Goal: Task Accomplishment & Management: Use online tool/utility

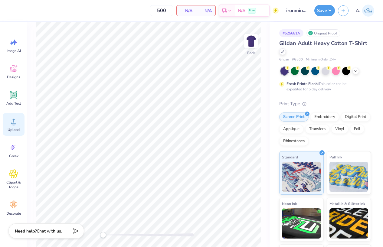
click at [11, 130] on span "Upload" at bounding box center [14, 129] width 12 height 5
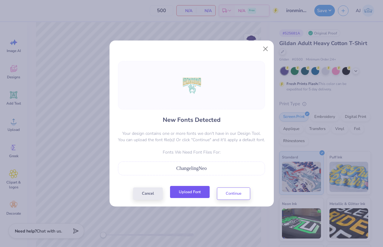
click at [197, 189] on button "Upload Font" at bounding box center [190, 192] width 40 height 12
click at [188, 188] on button "Upload Font" at bounding box center [190, 192] width 40 height 12
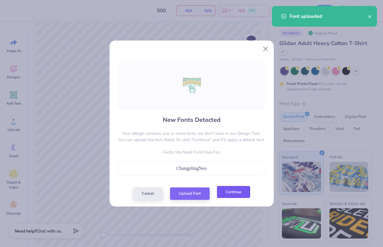
click at [227, 191] on button "Continue" at bounding box center [233, 192] width 33 height 12
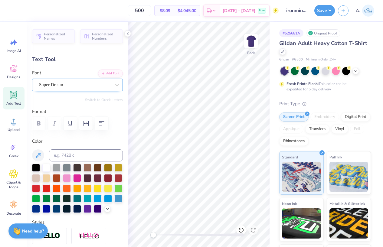
click at [79, 87] on div "Super Dream" at bounding box center [74, 84] width 73 height 9
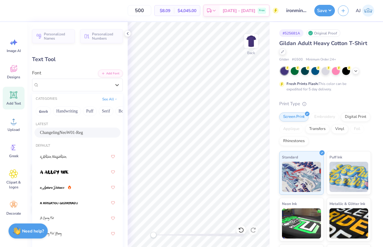
click at [55, 132] on span "ChangelingNeoW01-Reg" at bounding box center [61, 132] width 43 height 6
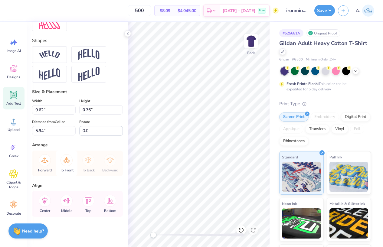
scroll to position [262, 0]
click at [43, 200] on icon at bounding box center [45, 201] width 12 height 12
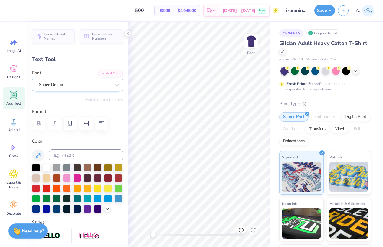
click at [59, 87] on div "Super Dream" at bounding box center [74, 84] width 73 height 9
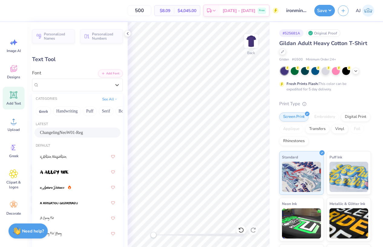
click at [61, 132] on span "ChangelingNeoW01-Reg" at bounding box center [61, 132] width 43 height 6
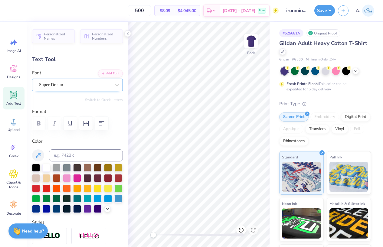
click at [71, 85] on div "Super Dream" at bounding box center [74, 84] width 73 height 9
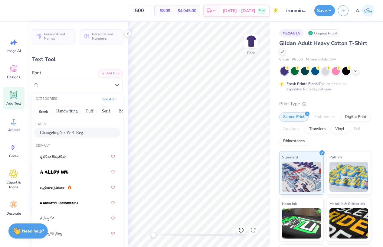
click at [75, 134] on span "ChangelingNeoW01-Reg" at bounding box center [61, 132] width 43 height 6
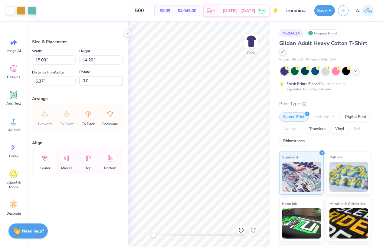
click at [47, 157] on icon at bounding box center [45, 158] width 12 height 12
click at [42, 60] on input "15.00" at bounding box center [54, 59] width 44 height 9
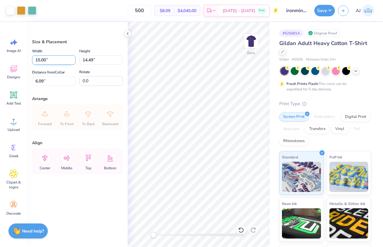
click at [42, 60] on input "15.00" at bounding box center [54, 59] width 44 height 9
type input "11.00"
type input "10.62"
type input "8.02"
click at [40, 61] on input "11.00" at bounding box center [54, 59] width 44 height 9
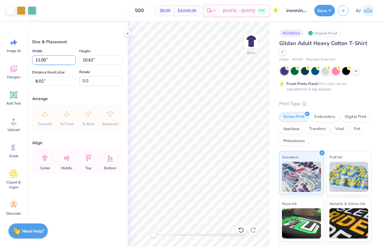
click at [39, 60] on input "11.00" at bounding box center [54, 59] width 44 height 9
type input "10.00"
type input "9.66"
click at [41, 79] on input "8.50" at bounding box center [54, 80] width 44 height 9
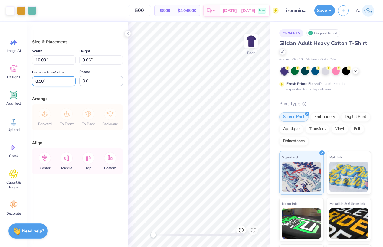
click at [41, 79] on input "8.50" at bounding box center [54, 80] width 44 height 9
type input "3.00"
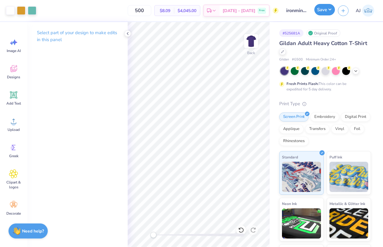
click at [330, 11] on button "Save" at bounding box center [324, 9] width 21 height 11
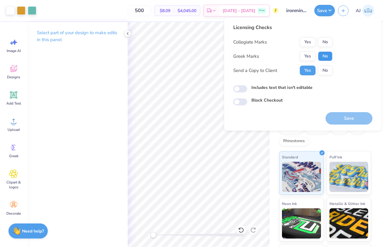
click at [329, 57] on button "No" at bounding box center [325, 56] width 15 height 10
click at [327, 41] on button "No" at bounding box center [325, 42] width 15 height 10
click at [239, 89] on input "Includes text that isn't editable" at bounding box center [240, 88] width 14 height 7
checkbox input "true"
click at [345, 117] on button "Save" at bounding box center [348, 118] width 47 height 12
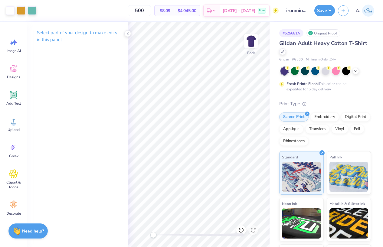
click at [265, 168] on div "Art colors 500 $8.09 Per Item $4,045.00 Total Est. Delivery [DATE] - [DATE] Fre…" at bounding box center [191, 123] width 383 height 247
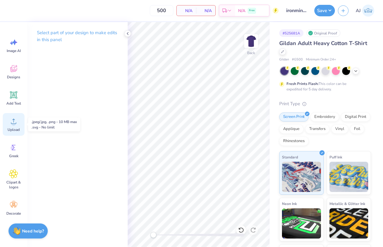
click at [17, 127] on div "Upload" at bounding box center [14, 124] width 22 height 23
click at [15, 127] on span "Upload" at bounding box center [14, 129] width 12 height 5
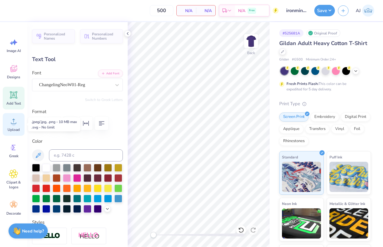
click at [14, 122] on icon at bounding box center [13, 121] width 9 height 9
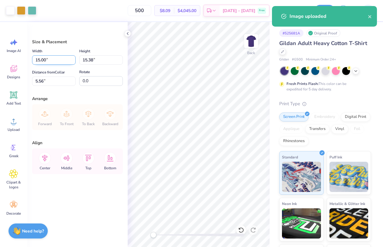
click at [37, 60] on input "15.00" at bounding box center [54, 59] width 44 height 9
type input "10.00"
type input "10.25"
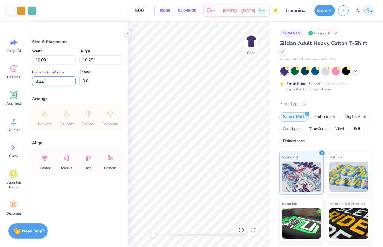
click at [43, 80] on input "8.12" at bounding box center [54, 80] width 44 height 9
type input "3.00"
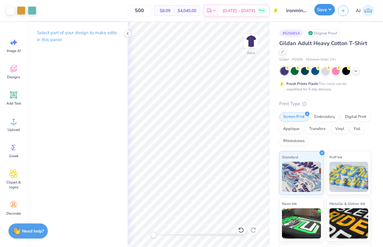
click at [328, 10] on button "Save" at bounding box center [324, 9] width 21 height 11
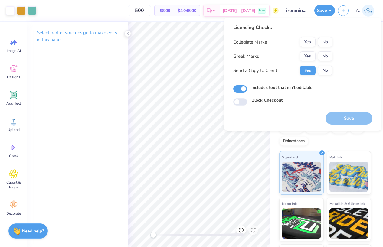
click at [330, 51] on div "Collegiate Marks Yes No Greek Marks Yes No Send a Copy to Client Yes No" at bounding box center [282, 56] width 99 height 38
click at [327, 50] on div "Collegiate Marks Yes No Greek Marks Yes No Send a Copy to Client Yes No" at bounding box center [282, 56] width 99 height 38
click at [326, 53] on button "No" at bounding box center [325, 56] width 15 height 10
click at [328, 42] on button "No" at bounding box center [325, 42] width 15 height 10
click at [343, 116] on button "Save" at bounding box center [348, 118] width 47 height 12
